Goal: Task Accomplishment & Management: Use online tool/utility

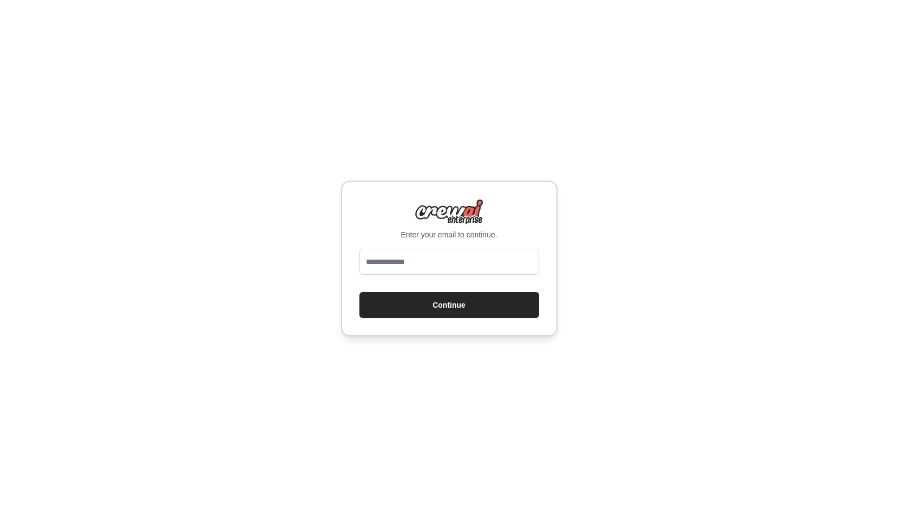
type input "**********"
click at [433, 305] on button "Continue" at bounding box center [449, 305] width 180 height 26
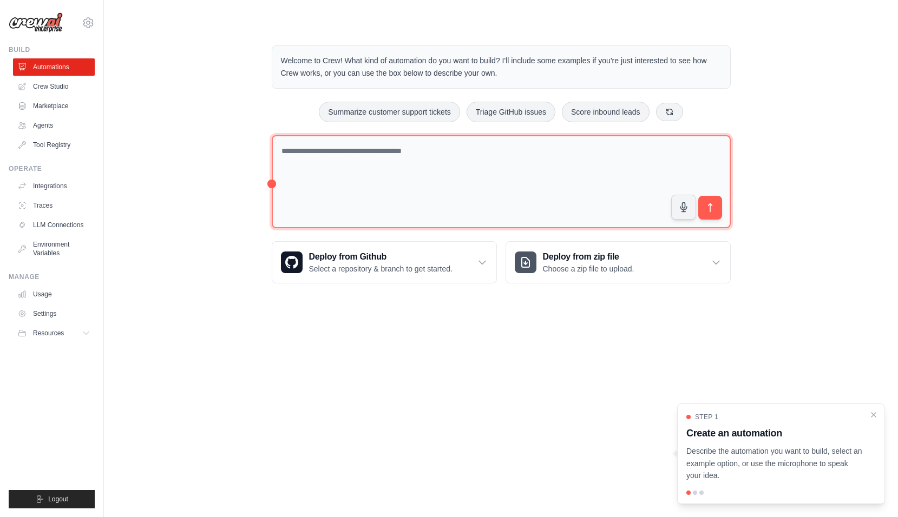
click at [375, 167] on textarea at bounding box center [501, 182] width 459 height 94
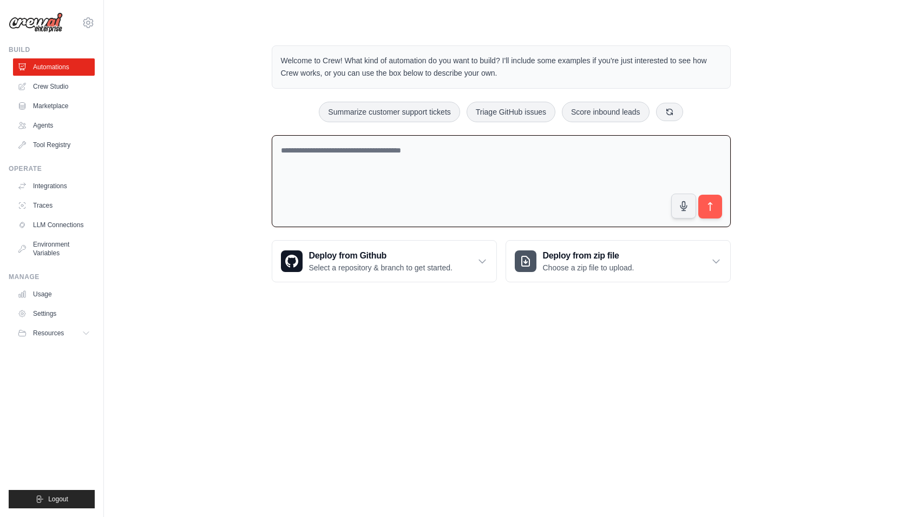
paste textarea "**********"
type textarea "**********"
click at [715, 209] on icon "submit" at bounding box center [709, 206] width 11 height 11
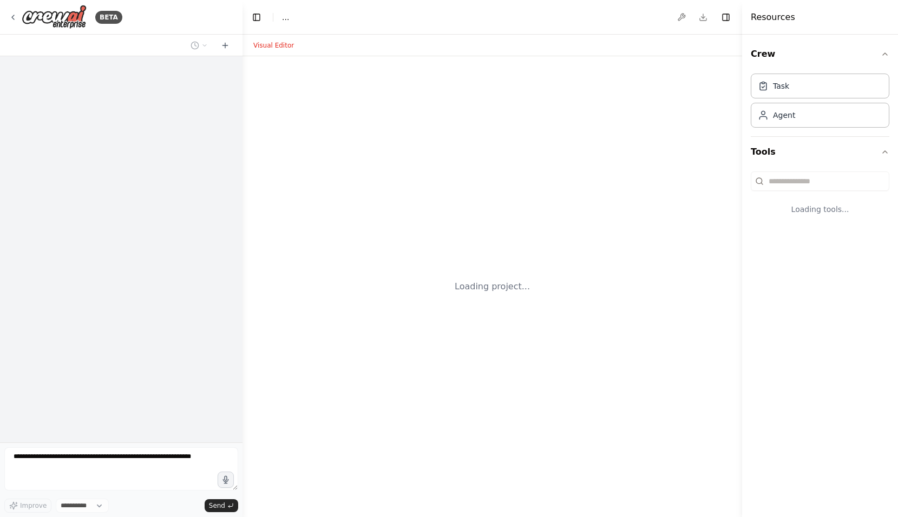
select select "****"
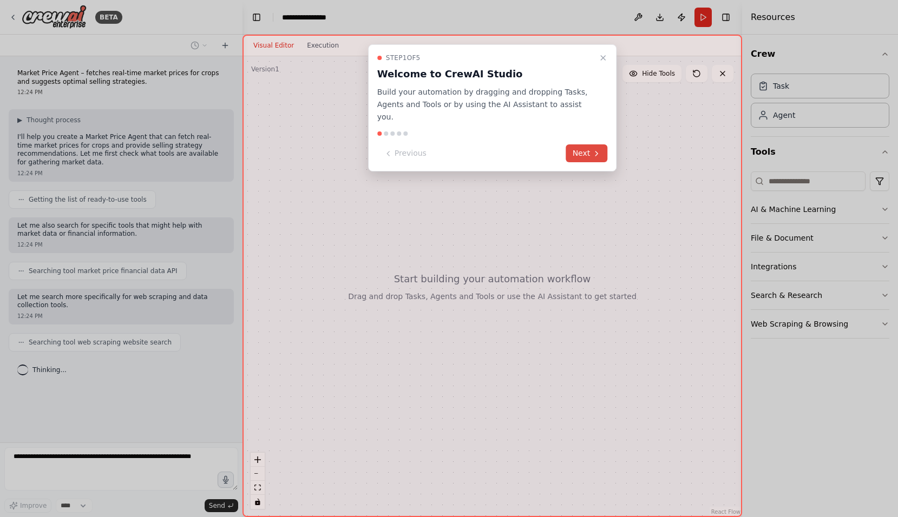
click at [587, 144] on button "Next" at bounding box center [587, 153] width 42 height 18
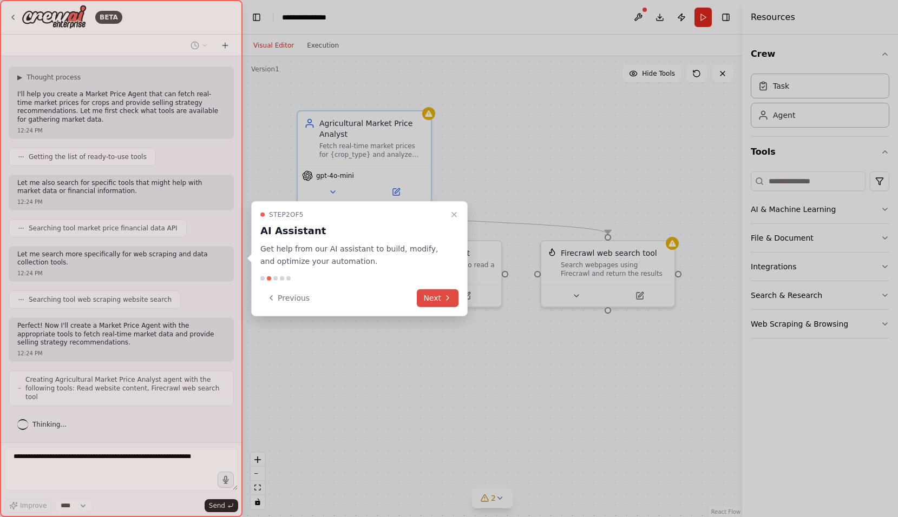
scroll to position [34, 0]
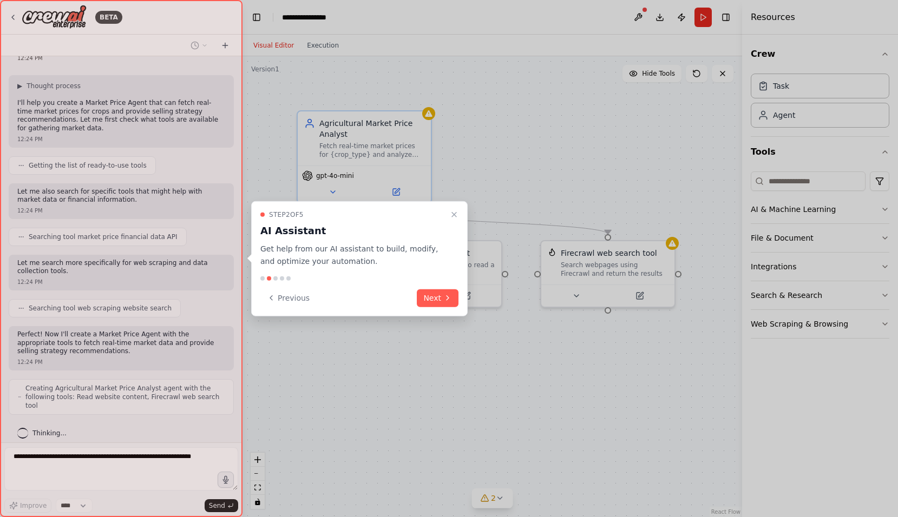
click at [439, 299] on button "Next" at bounding box center [438, 298] width 42 height 18
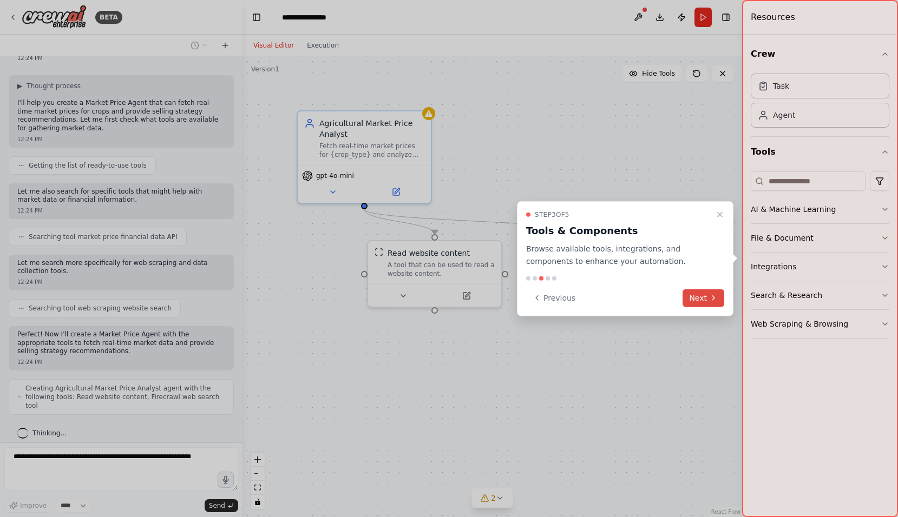
click at [705, 296] on button "Next" at bounding box center [703, 298] width 42 height 18
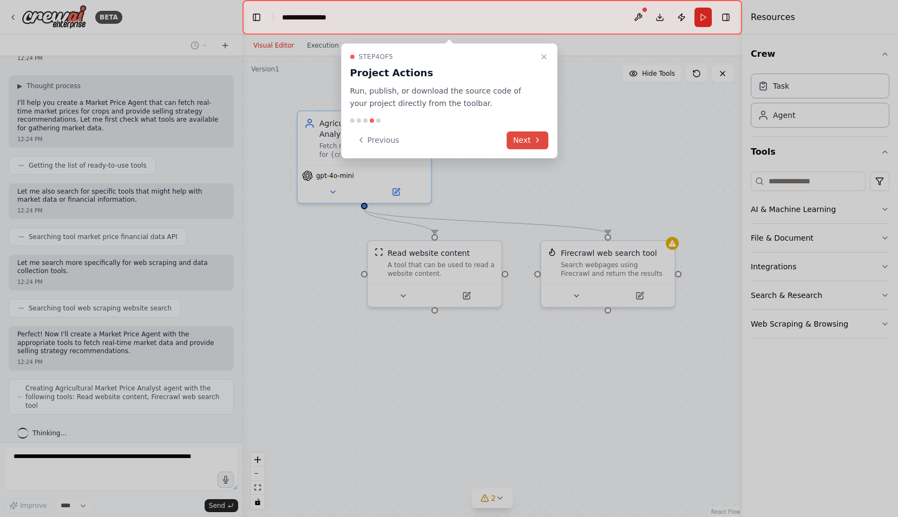
click at [529, 135] on button "Next" at bounding box center [528, 141] width 42 height 18
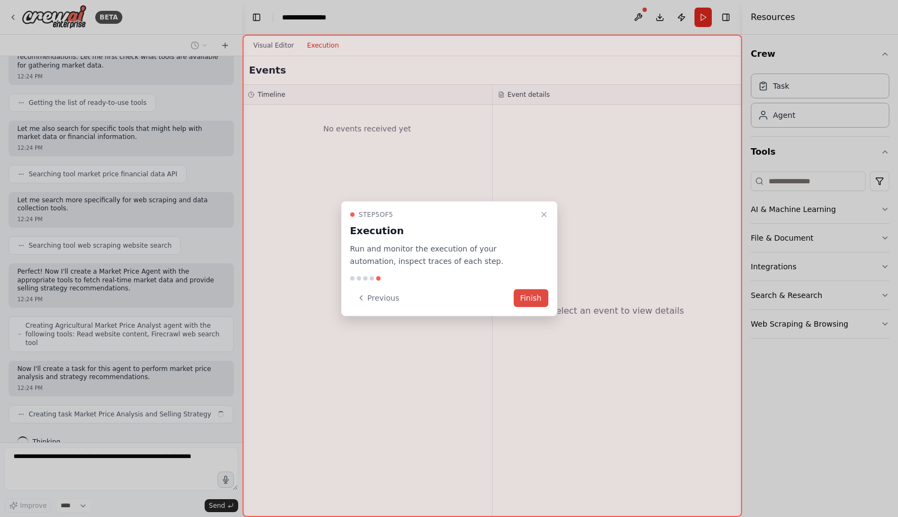
scroll to position [106, 0]
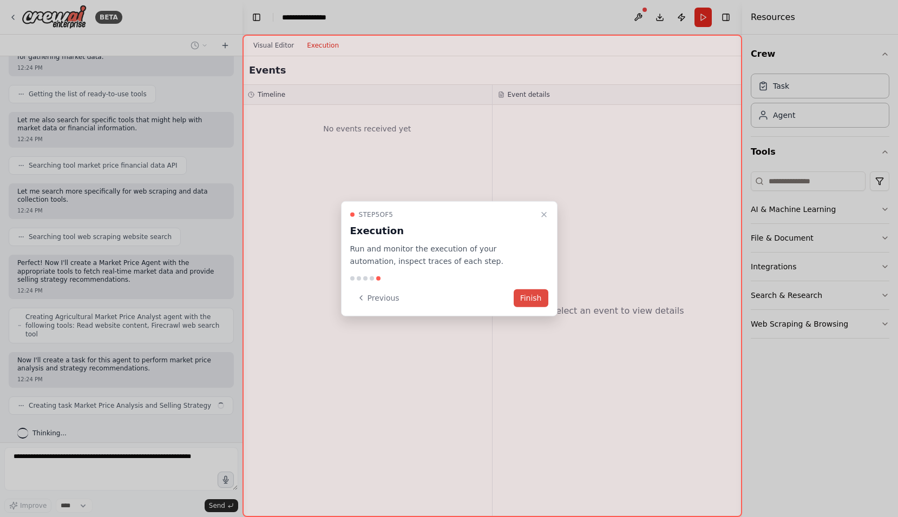
click at [529, 298] on button "Finish" at bounding box center [531, 298] width 35 height 18
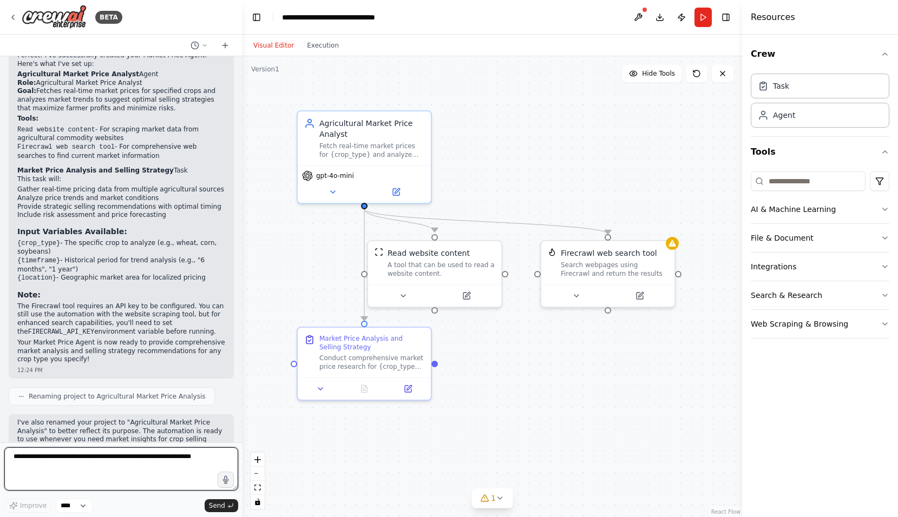
scroll to position [561, 0]
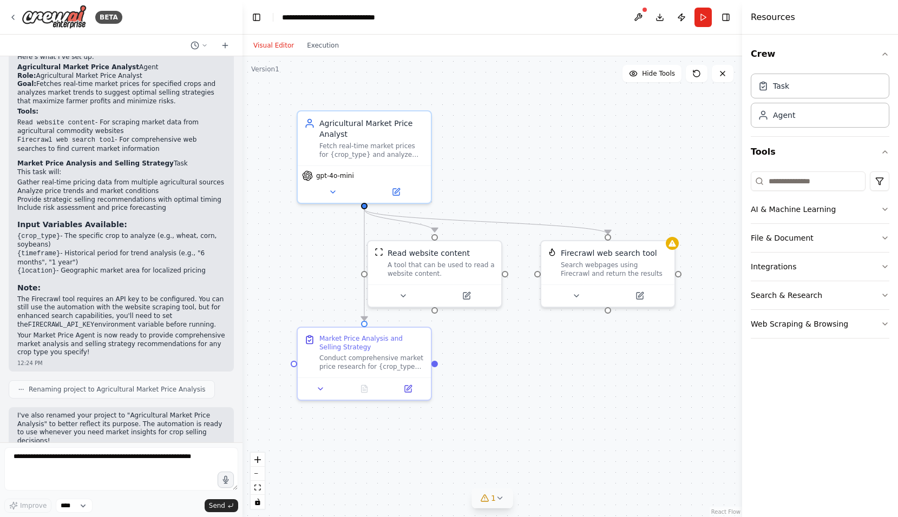
click at [496, 502] on icon at bounding box center [500, 498] width 9 height 9
click at [599, 465] on button at bounding box center [599, 463] width 18 height 13
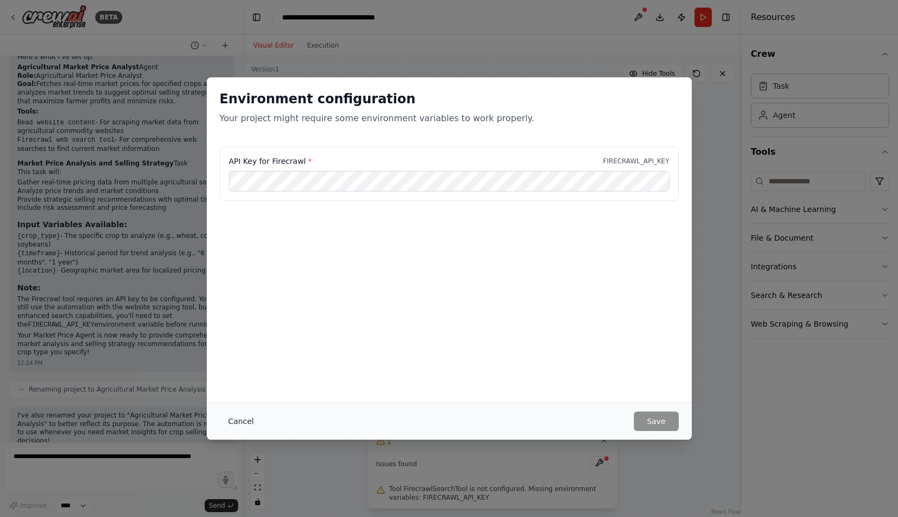
click at [240, 420] on button "Cancel" at bounding box center [241, 421] width 43 height 19
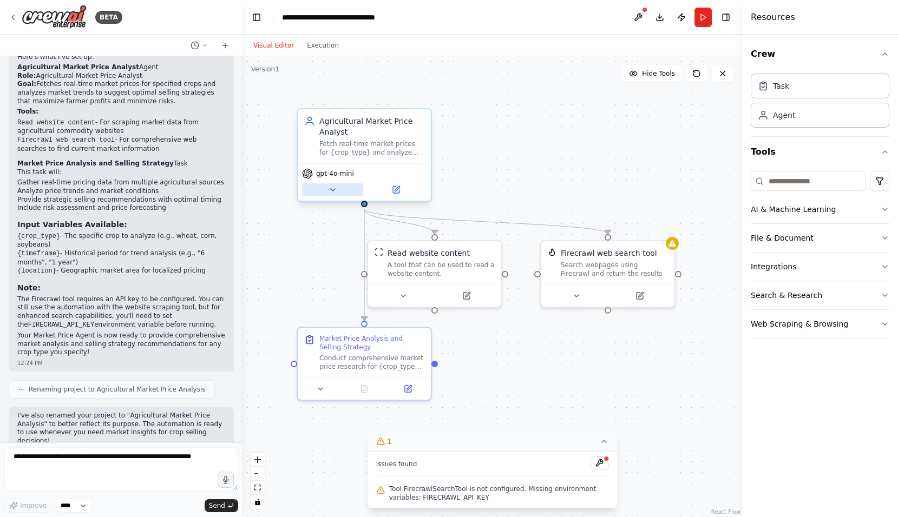
click at [332, 192] on icon at bounding box center [332, 190] width 9 height 9
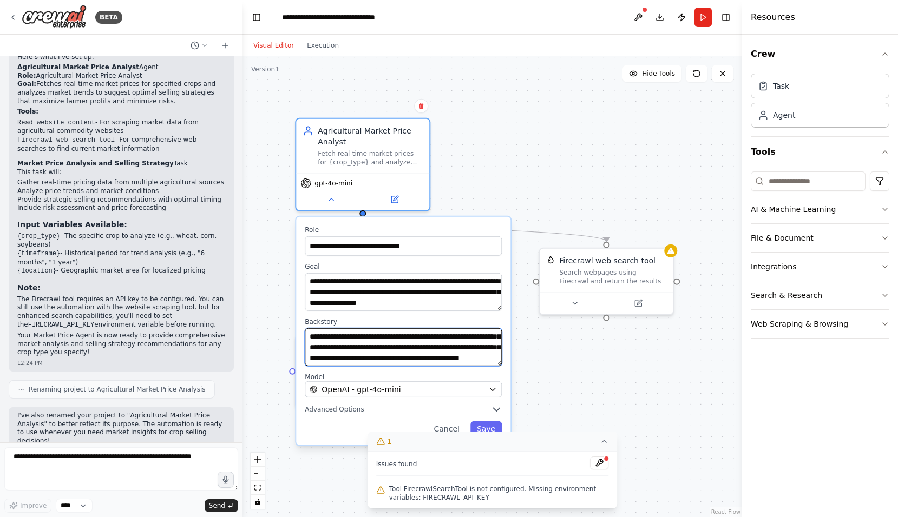
scroll to position [76, 0]
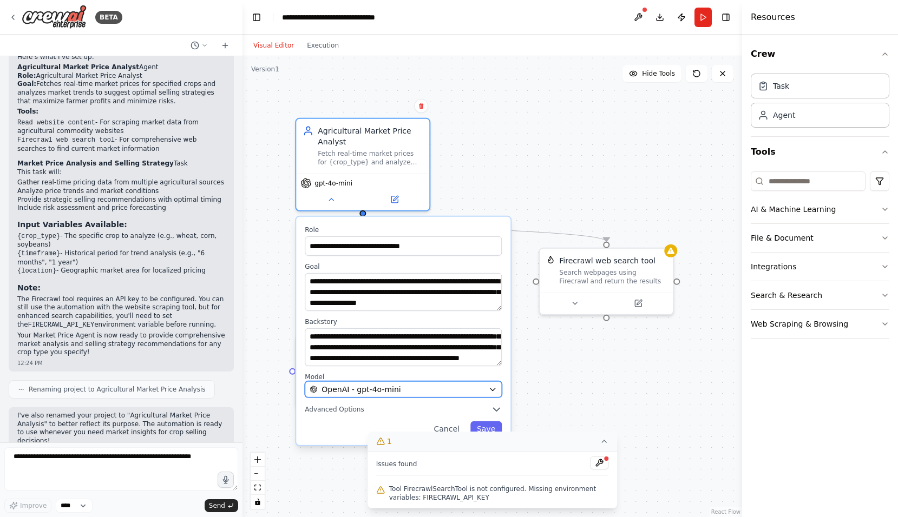
click at [494, 390] on icon "button" at bounding box center [492, 390] width 5 height 3
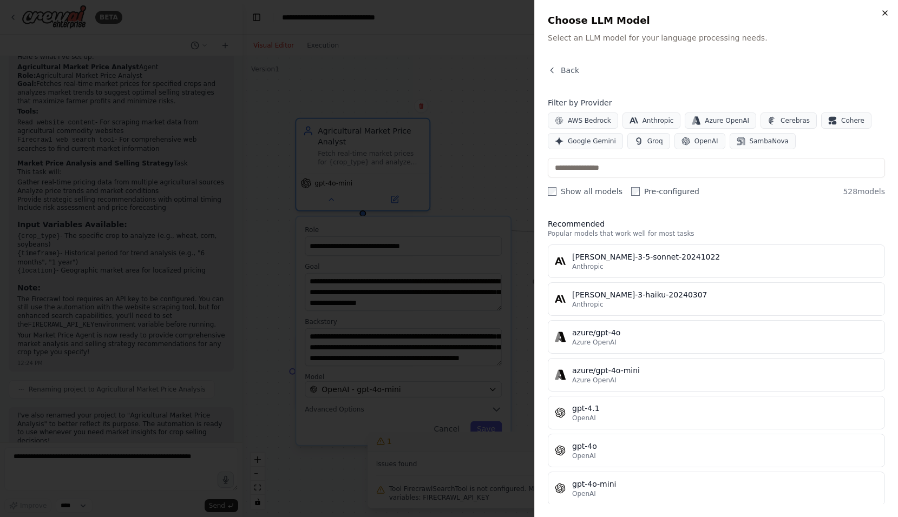
click at [887, 12] on icon "button" at bounding box center [884, 13] width 9 height 9
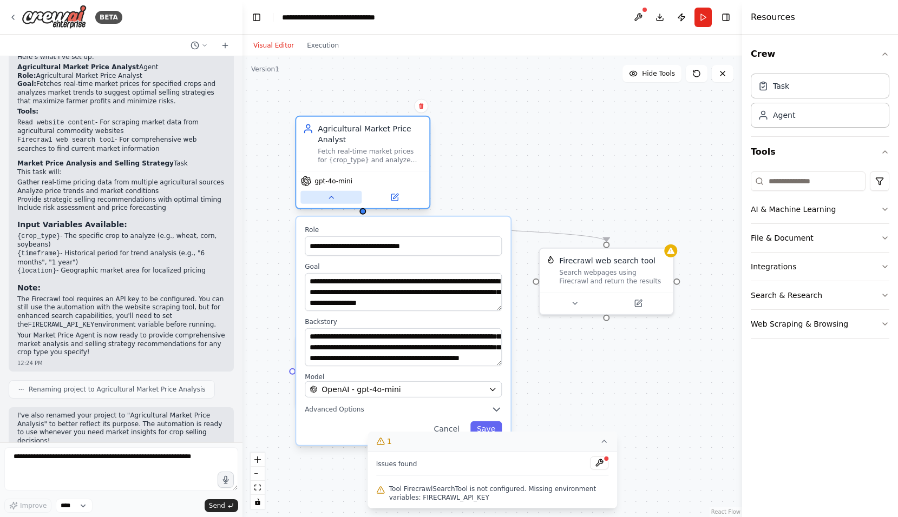
click at [331, 202] on button at bounding box center [330, 197] width 61 height 13
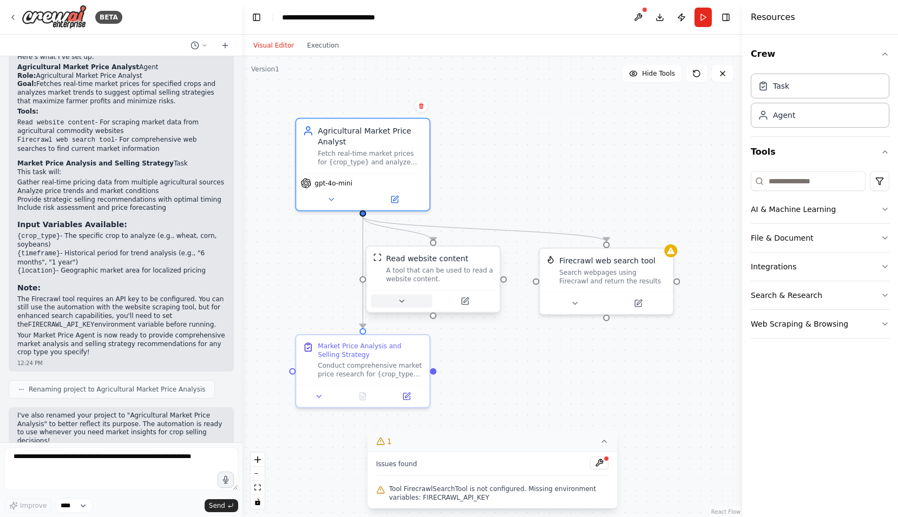
click at [402, 304] on icon at bounding box center [401, 301] width 9 height 9
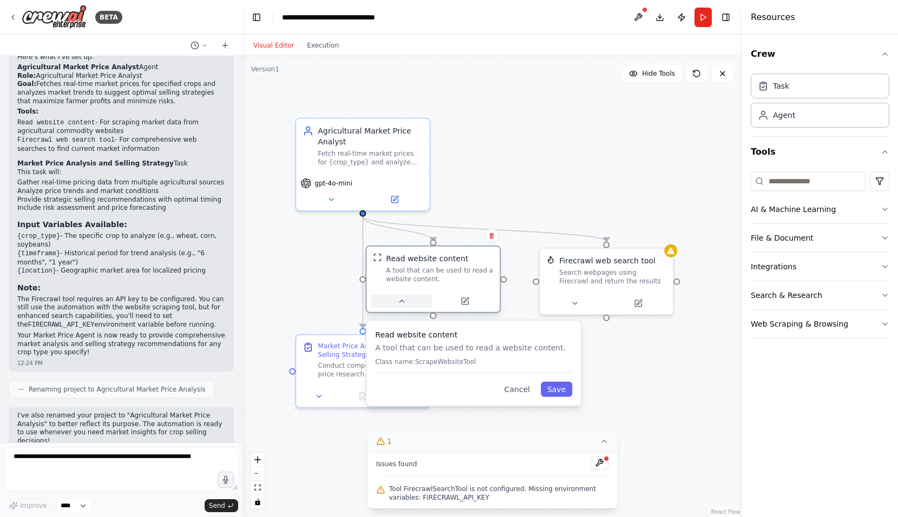
click at [402, 304] on icon at bounding box center [401, 301] width 9 height 9
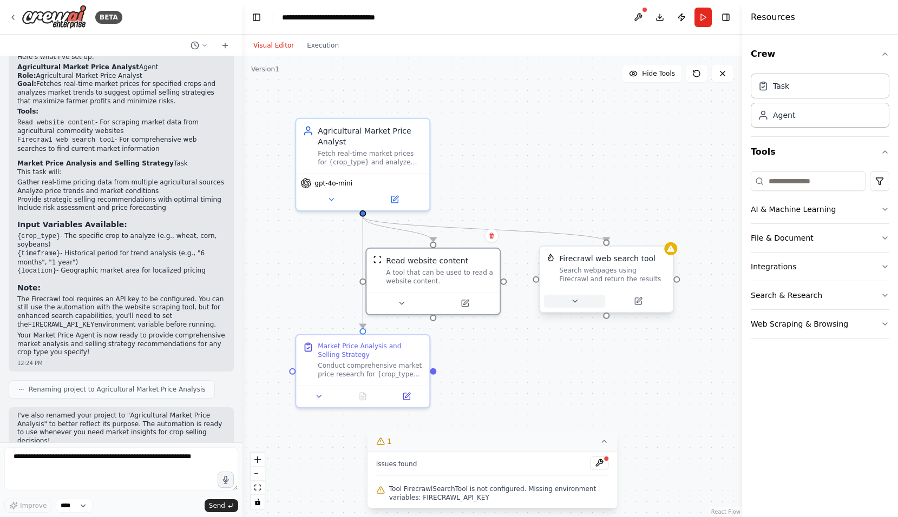
click at [576, 304] on icon at bounding box center [574, 301] width 9 height 9
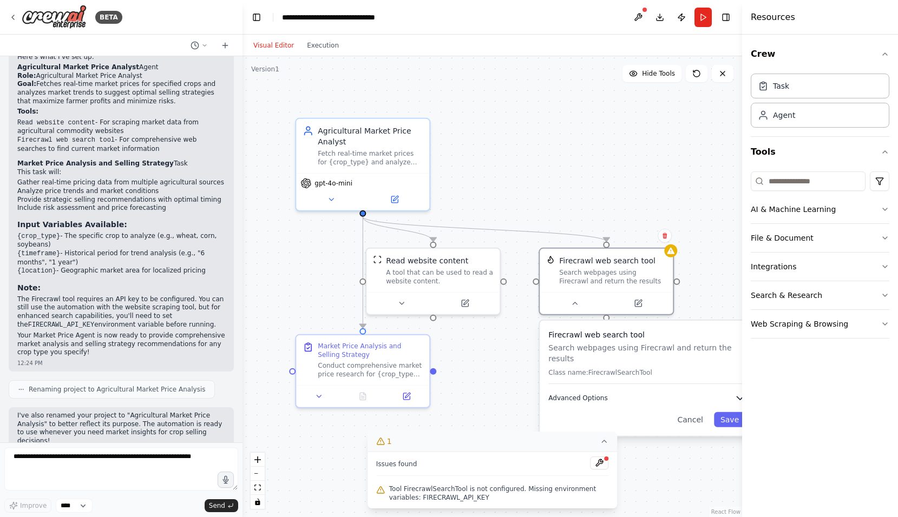
click at [737, 393] on icon "button" at bounding box center [739, 398] width 11 height 11
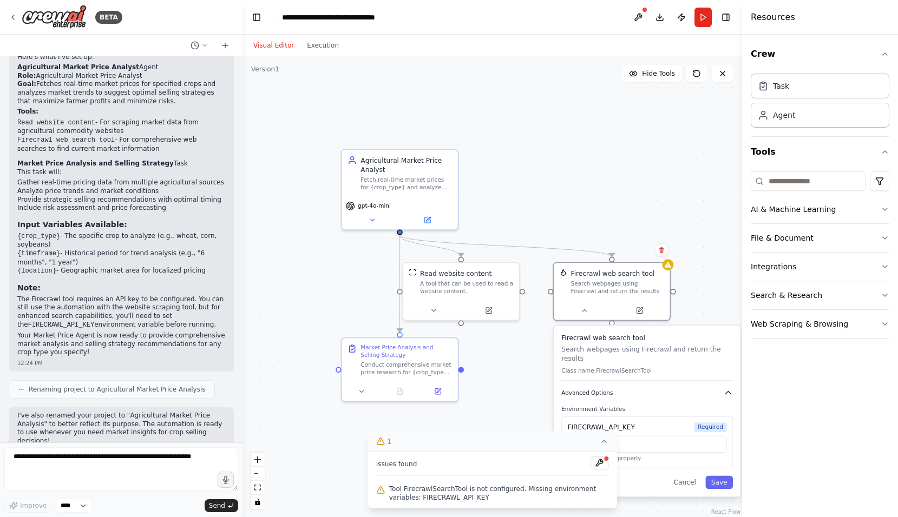
click at [728, 389] on icon "button" at bounding box center [728, 393] width 9 height 9
click at [589, 317] on div at bounding box center [612, 308] width 116 height 19
click at [588, 316] on div at bounding box center [612, 308] width 116 height 19
click at [586, 313] on button at bounding box center [583, 308] width 53 height 11
click at [360, 392] on icon at bounding box center [362, 390] width 8 height 8
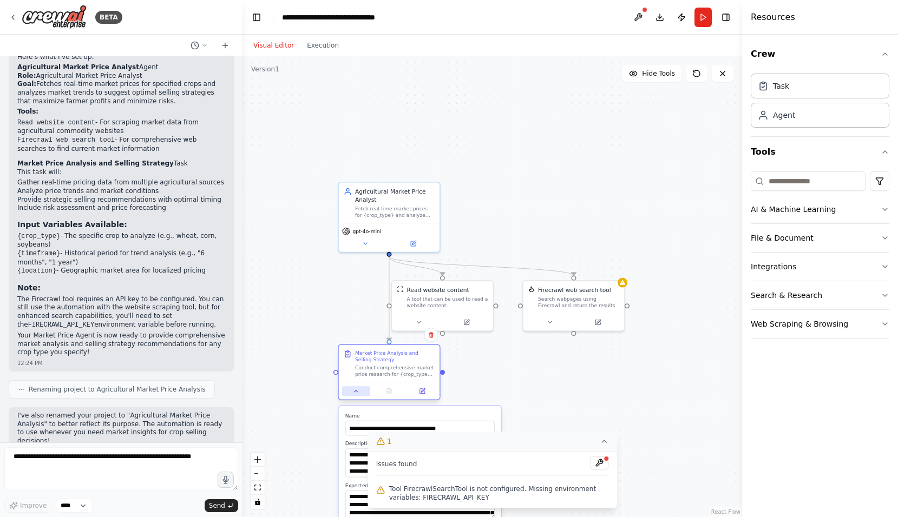
click at [358, 395] on icon at bounding box center [356, 391] width 6 height 6
click at [887, 208] on icon "button" at bounding box center [885, 209] width 4 height 2
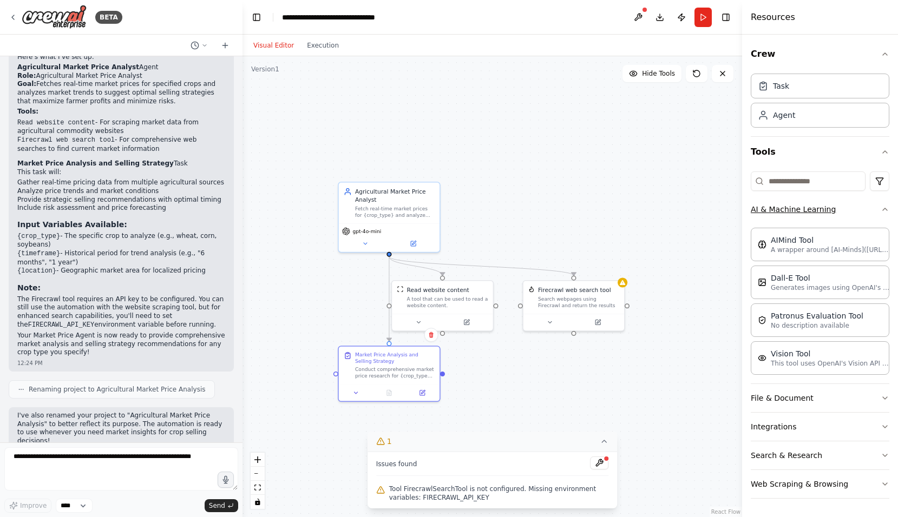
click at [887, 208] on icon "button" at bounding box center [884, 209] width 9 height 9
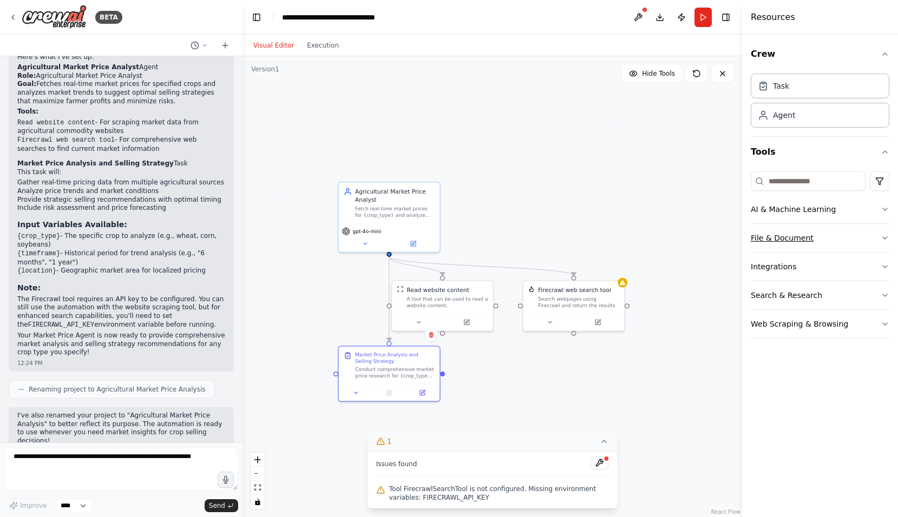
click at [884, 237] on icon "button" at bounding box center [884, 238] width 9 height 9
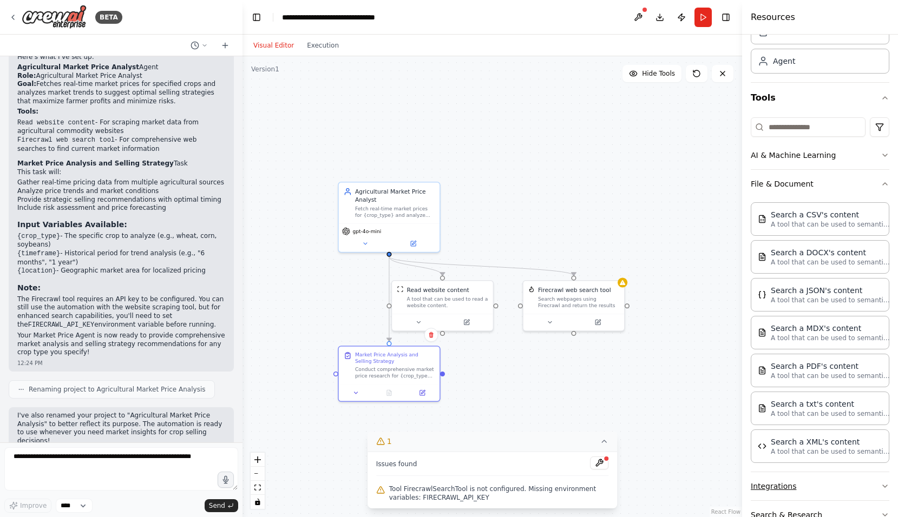
scroll to position [108, 0]
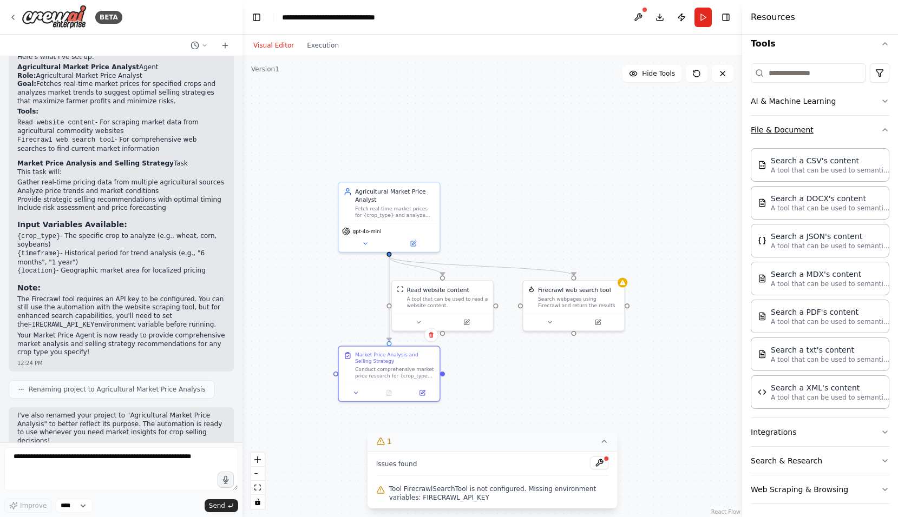
click at [880, 127] on icon "button" at bounding box center [884, 130] width 9 height 9
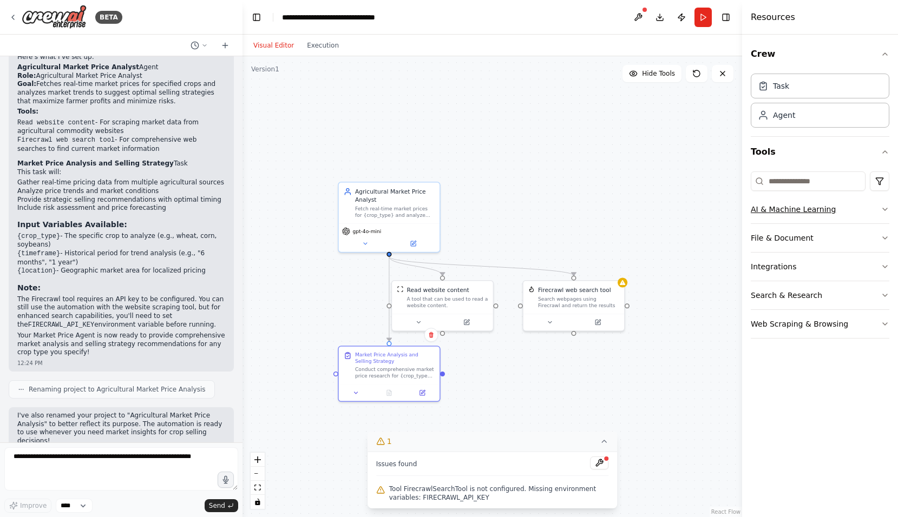
click at [881, 210] on icon "button" at bounding box center [884, 209] width 9 height 9
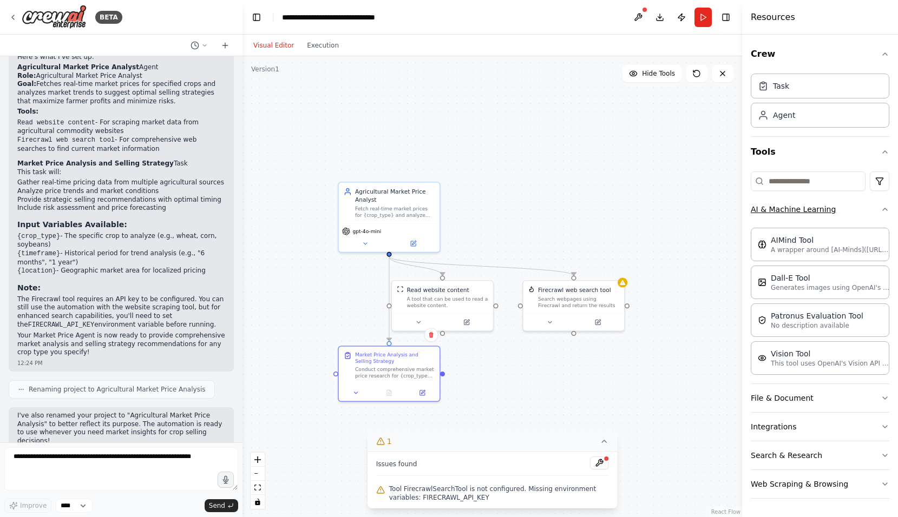
click at [880, 206] on button "AI & Machine Learning" at bounding box center [820, 209] width 139 height 28
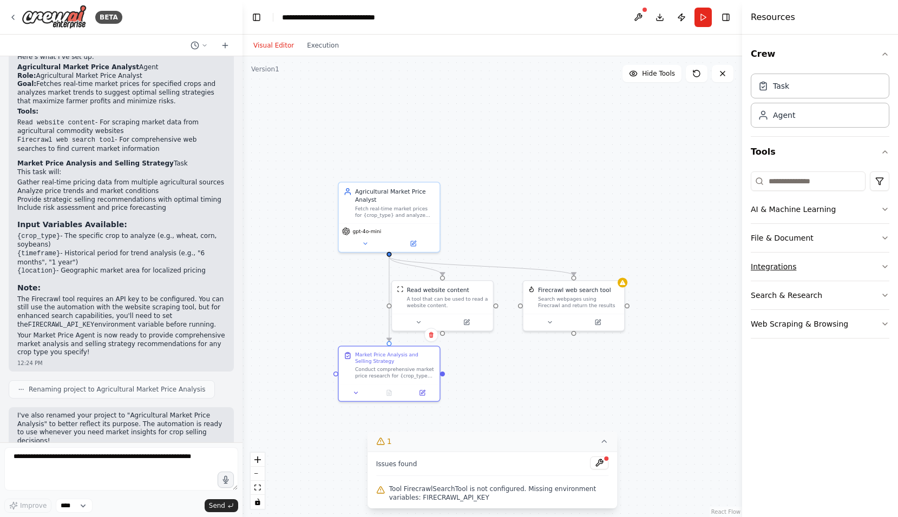
click at [884, 267] on icon "button" at bounding box center [884, 266] width 9 height 9
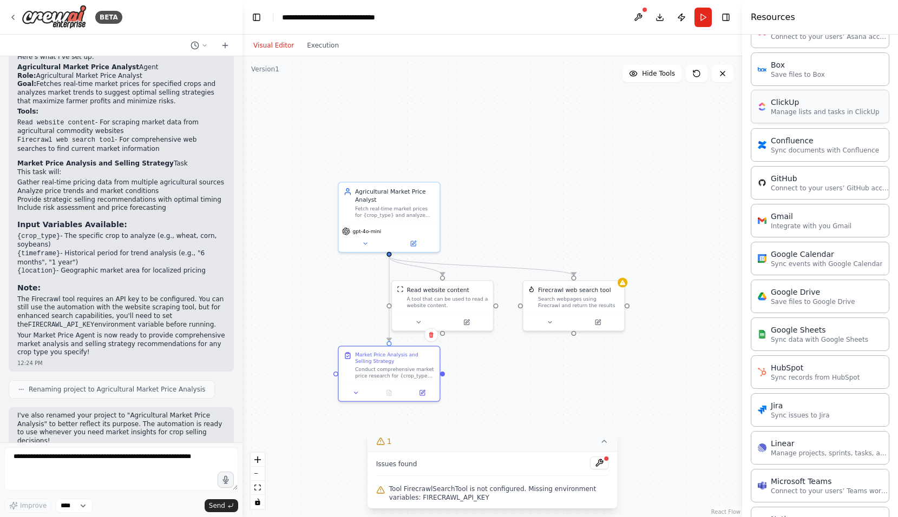
scroll to position [108, 0]
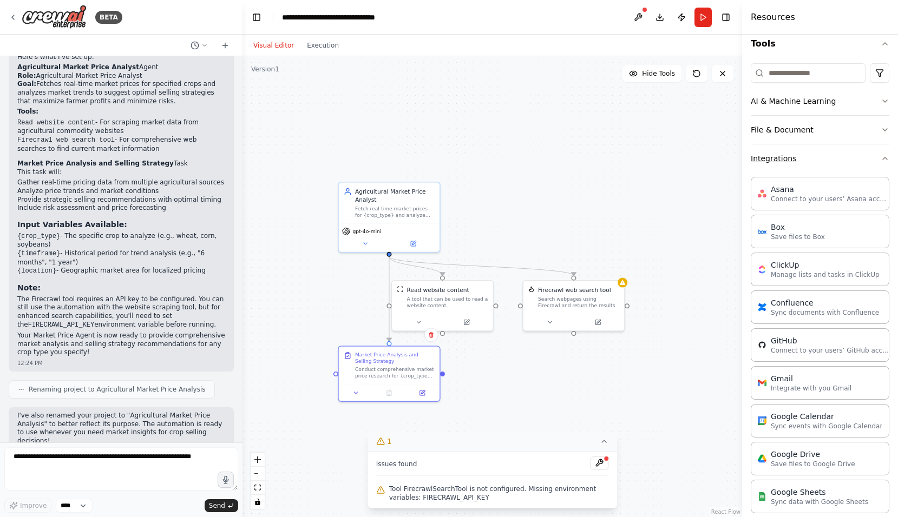
click at [880, 158] on icon "button" at bounding box center [884, 158] width 9 height 9
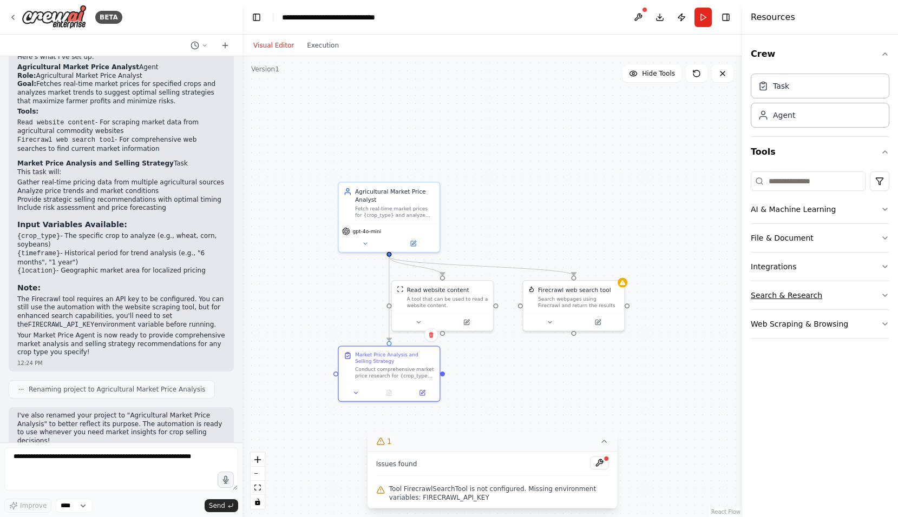
click at [884, 298] on icon "button" at bounding box center [884, 295] width 9 height 9
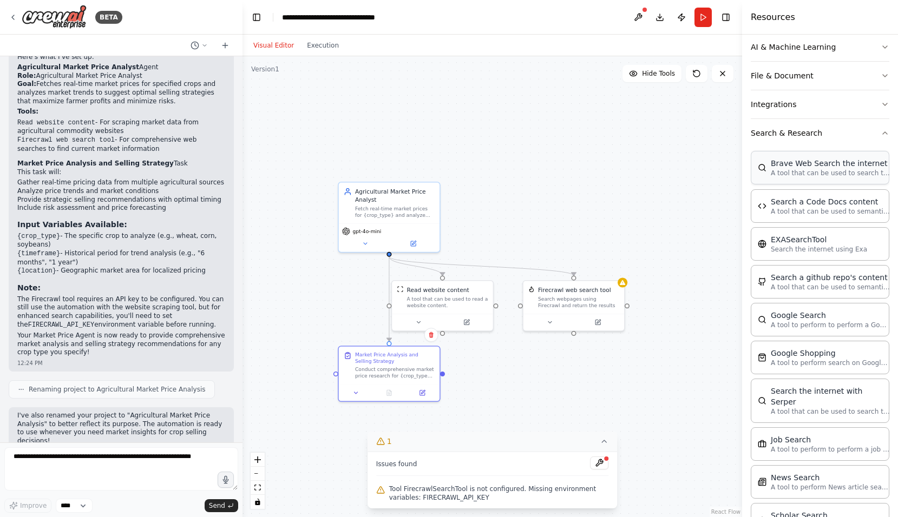
scroll to position [108, 0]
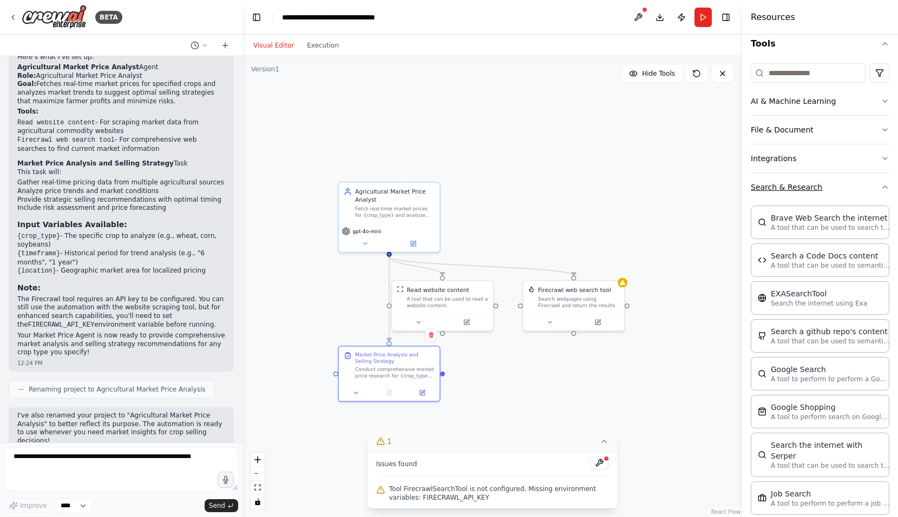
click at [880, 190] on icon "button" at bounding box center [884, 187] width 9 height 9
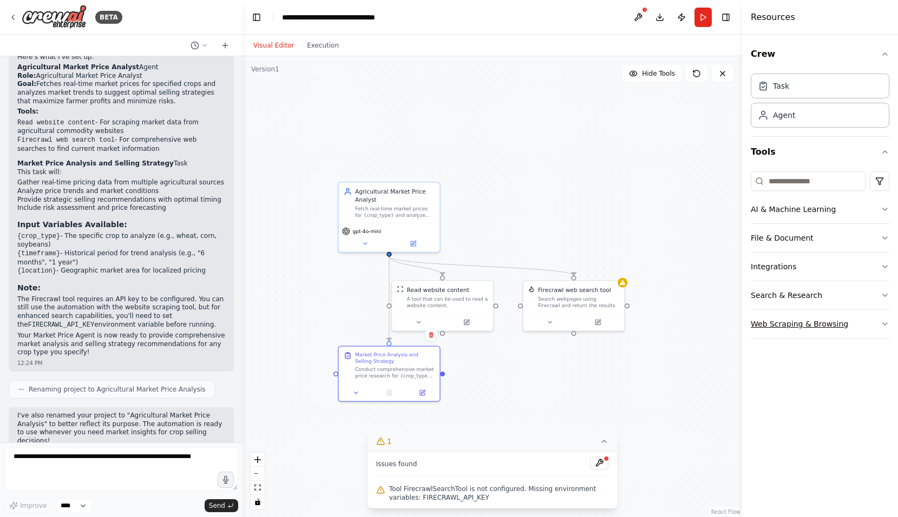
click at [881, 325] on icon "button" at bounding box center [884, 324] width 9 height 9
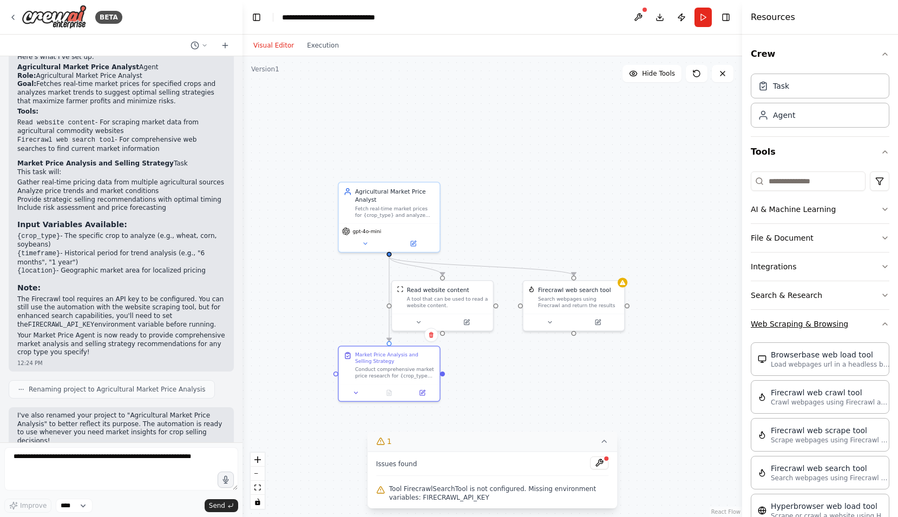
click at [875, 318] on button "Web Scraping & Browsing" at bounding box center [820, 324] width 139 height 28
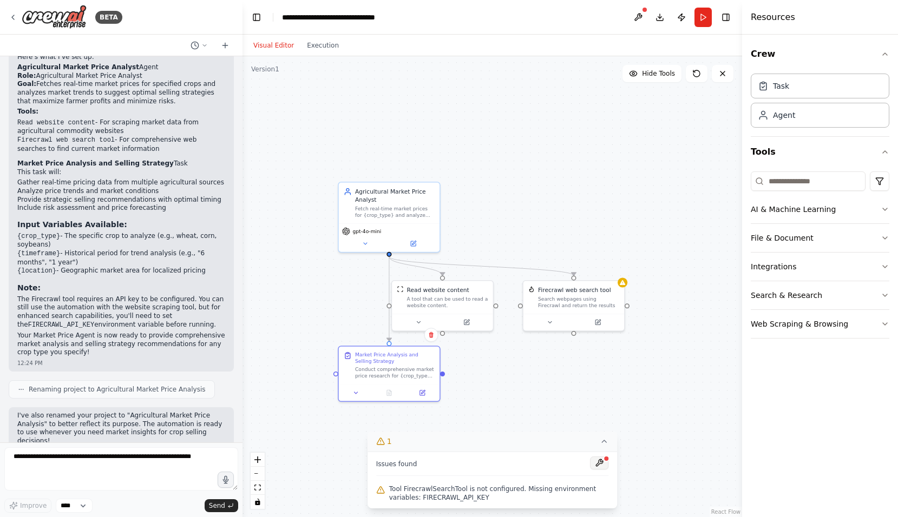
click at [600, 465] on button at bounding box center [599, 463] width 18 height 13
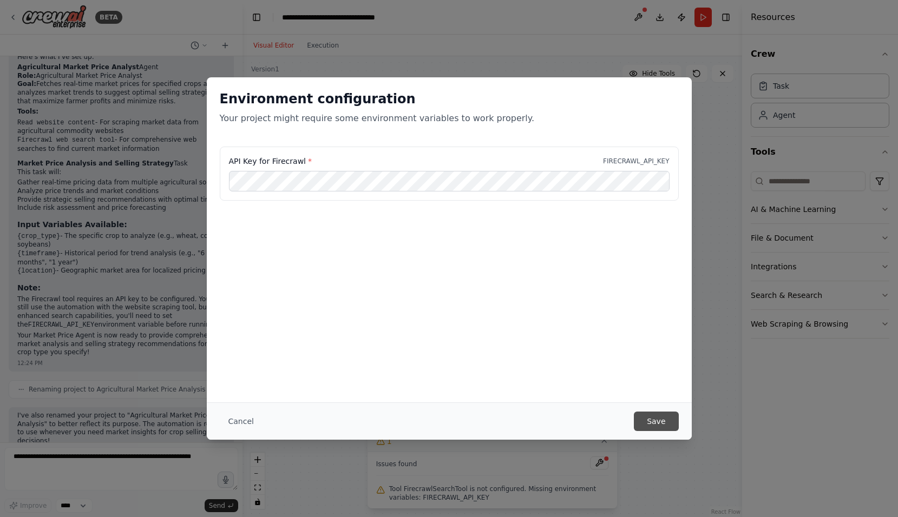
click at [661, 418] on button "Save" at bounding box center [656, 421] width 44 height 19
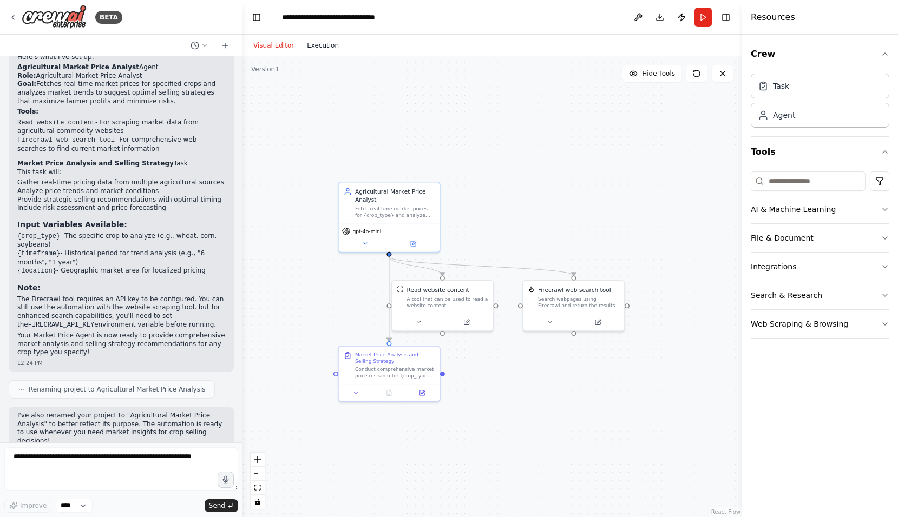
click at [318, 49] on button "Execution" at bounding box center [322, 45] width 45 height 13
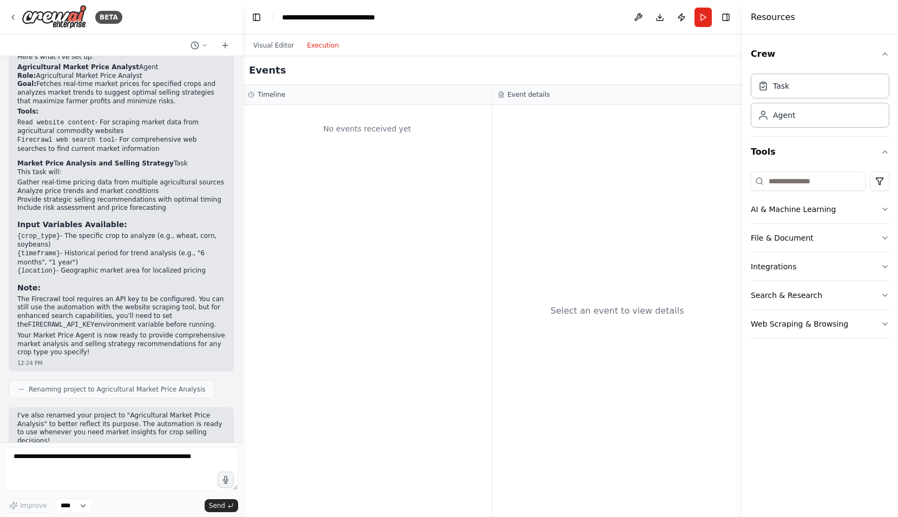
click at [318, 49] on button "Execution" at bounding box center [322, 45] width 45 height 13
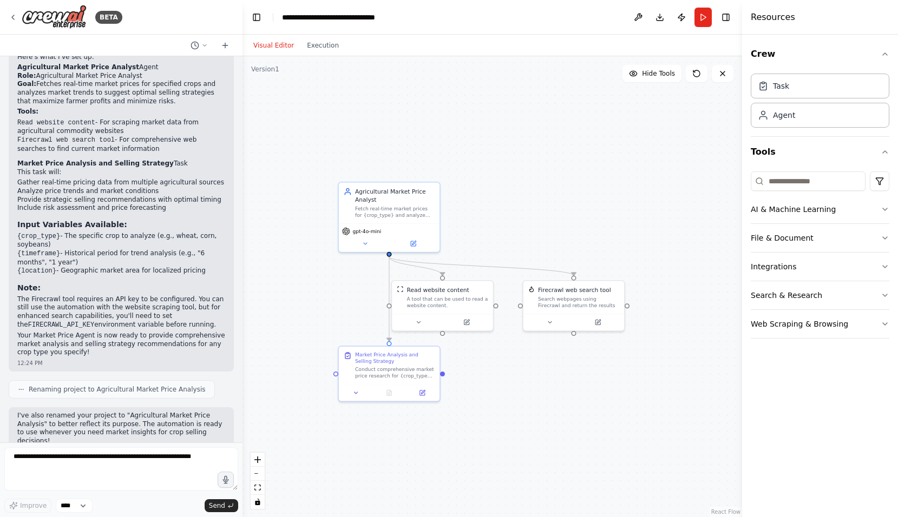
click at [269, 46] on button "Visual Editor" at bounding box center [274, 45] width 54 height 13
click at [658, 20] on button "Download" at bounding box center [659, 17] width 17 height 19
